Goal: Task Accomplishment & Management: Manage account settings

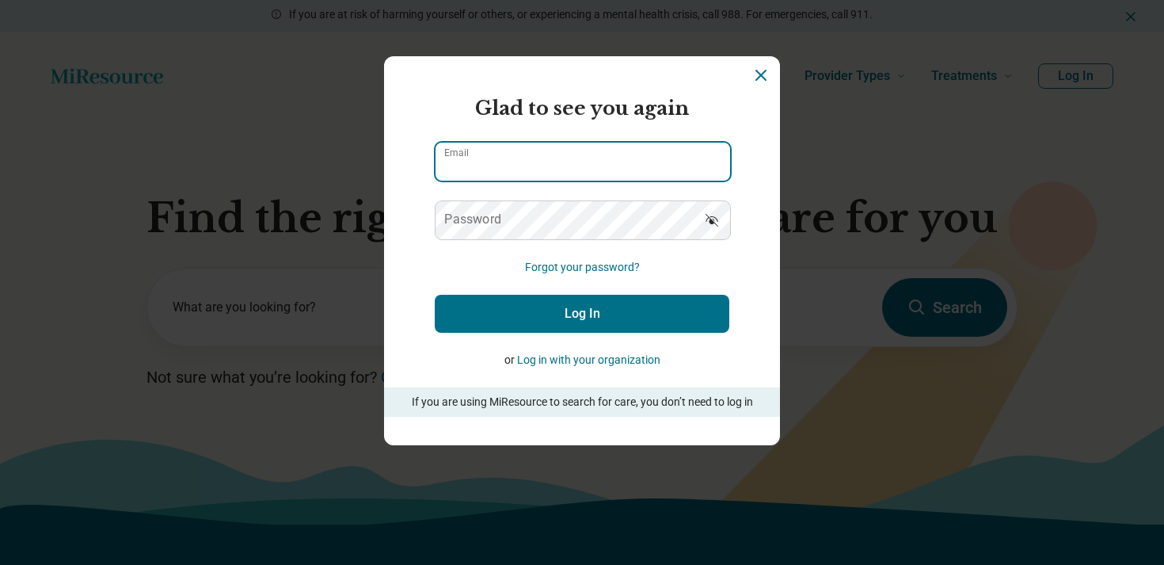
type input "**********"
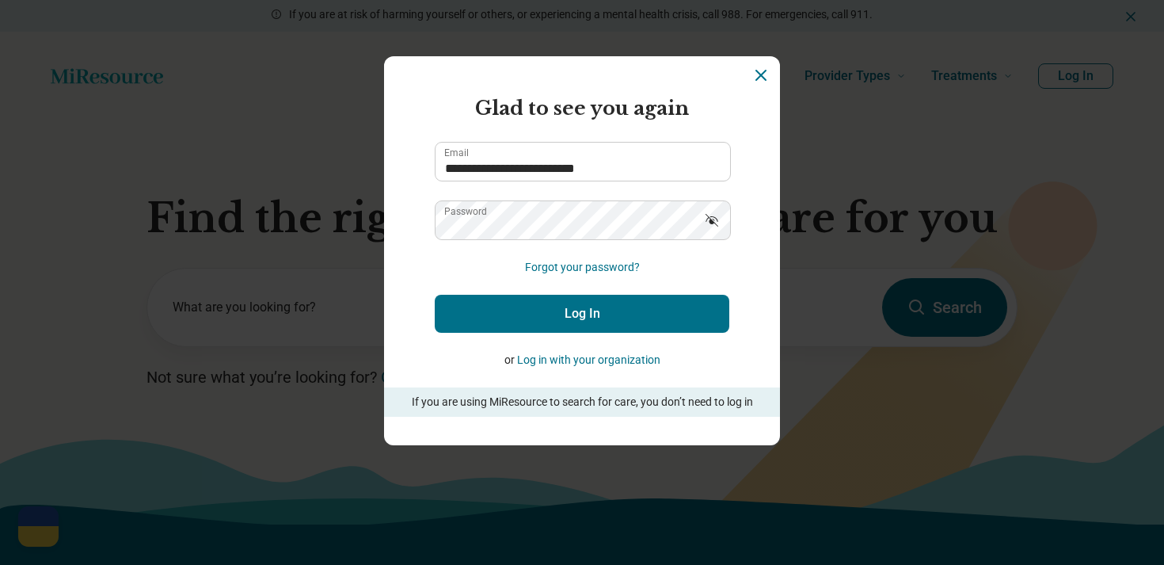
click at [622, 319] on button "Log In" at bounding box center [582, 314] width 295 height 38
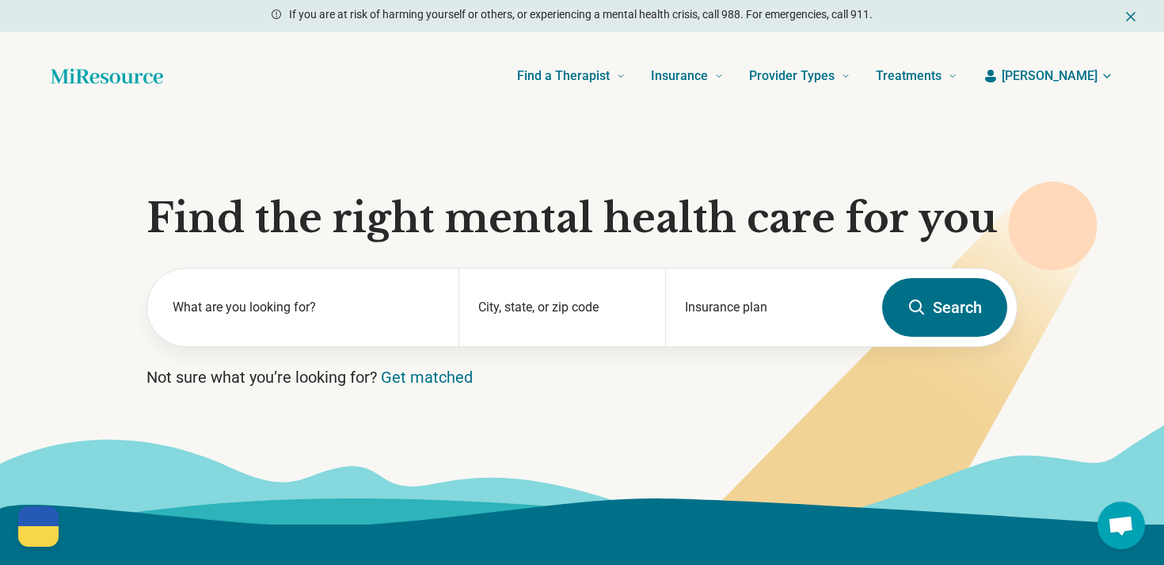
click at [999, 70] on icon "button" at bounding box center [991, 76] width 16 height 16
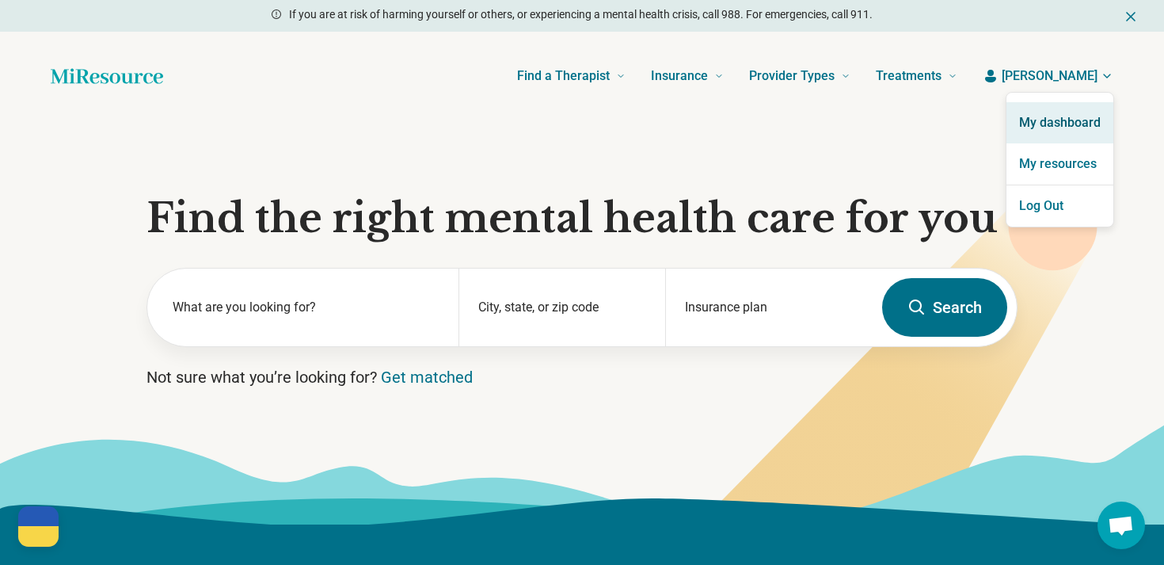
click at [1020, 124] on link "My dashboard" at bounding box center [1060, 122] width 107 height 41
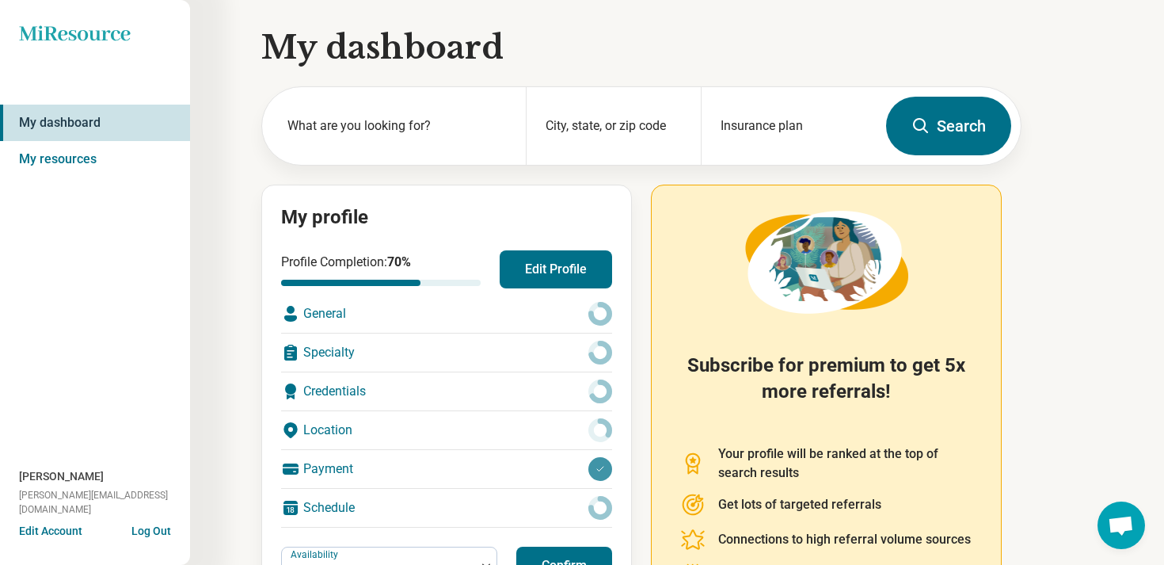
click at [527, 250] on button "Edit Profile" at bounding box center [556, 269] width 112 height 38
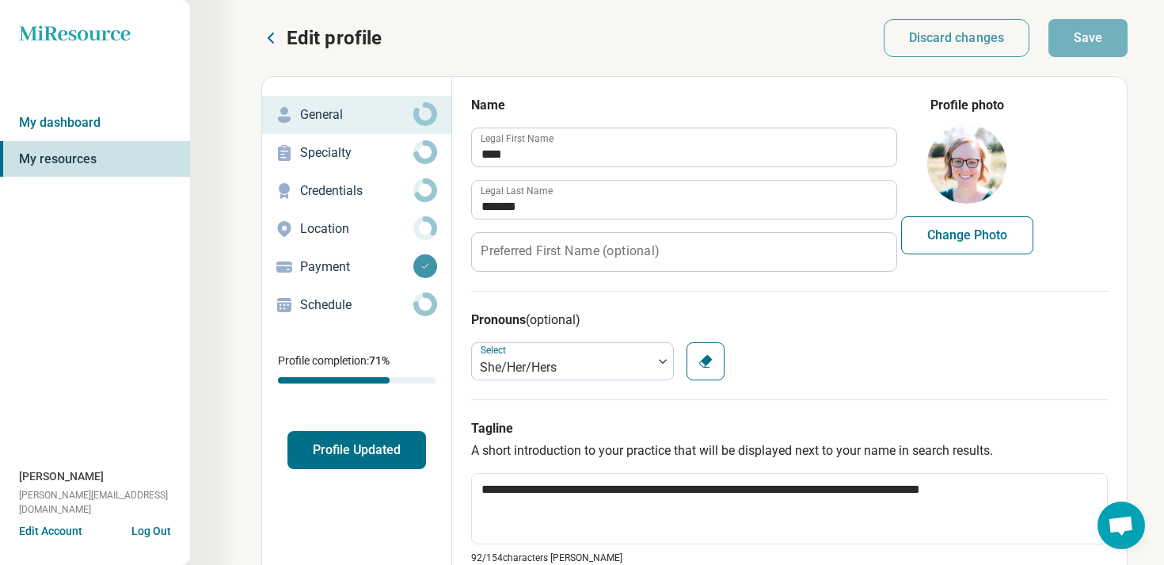
click at [333, 459] on button "Profile Updated" at bounding box center [356, 450] width 139 height 38
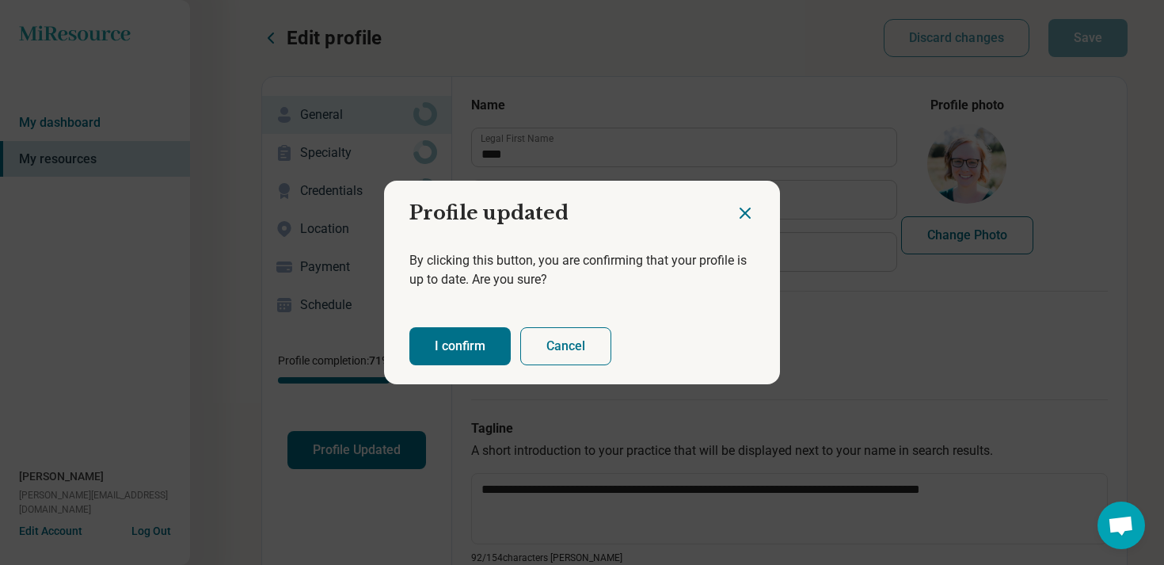
click at [410, 361] on button "I confirm" at bounding box center [459, 346] width 101 height 38
